Goal: Task Accomplishment & Management: Manage account settings

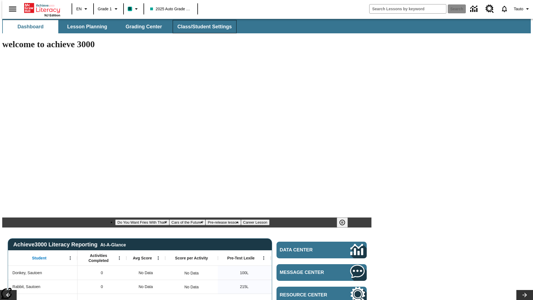
click at [202, 27] on span "Class/Student Settings" at bounding box center [205, 27] width 54 height 6
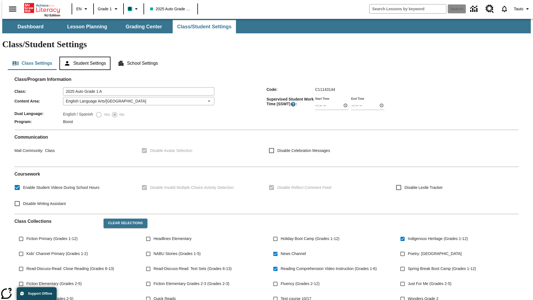
click at [84, 57] on button "Student Settings" at bounding box center [84, 63] width 51 height 13
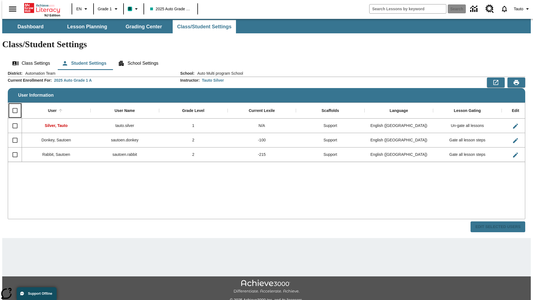
click at [13, 105] on input "Select all rows" at bounding box center [15, 111] width 12 height 12
checkbox input "true"
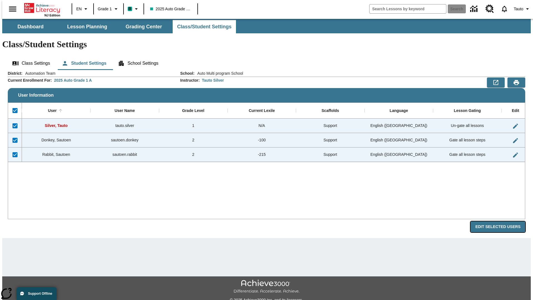
click at [503, 221] on button "Edit Selected Users" at bounding box center [498, 226] width 55 height 11
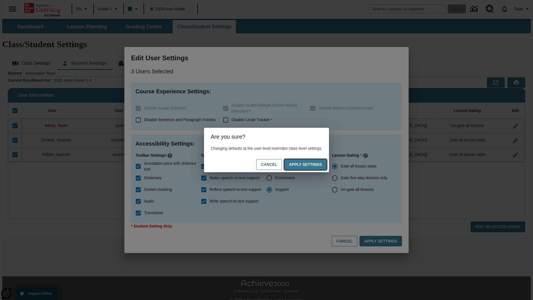
click at [311, 164] on button "Apply Settings" at bounding box center [305, 164] width 43 height 11
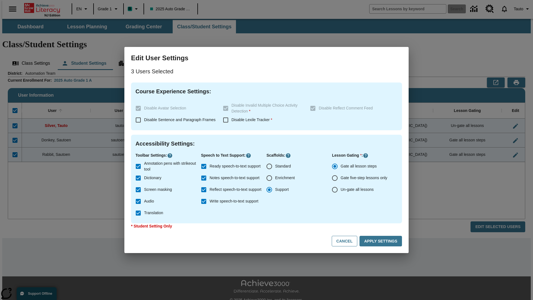
checkbox input "false"
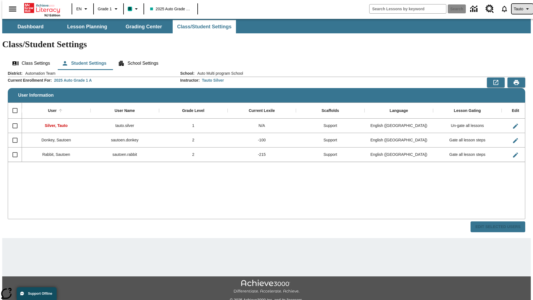
click at [520, 9] on span "Tauto" at bounding box center [518, 9] width 9 height 6
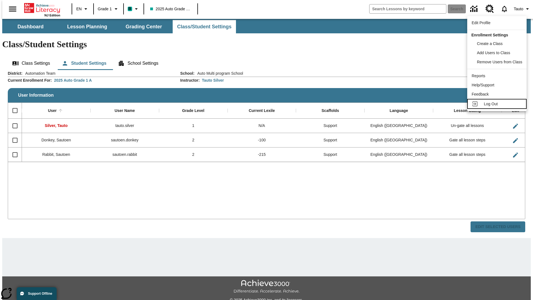
click at [498, 104] on span "Log Out" at bounding box center [491, 104] width 14 height 4
